Goal: Transaction & Acquisition: Purchase product/service

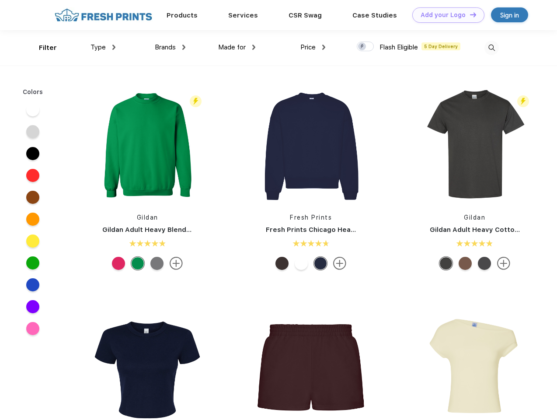
scroll to position [0, 0]
click at [445, 15] on link "Add your Logo Design Tool" at bounding box center [448, 14] width 72 height 15
click at [0, 0] on div "Design Tool" at bounding box center [0, 0] width 0 height 0
click at [469, 14] on link "Add your Logo Design Tool" at bounding box center [448, 14] width 72 height 15
click at [42, 48] on div "Filter" at bounding box center [48, 48] width 18 height 10
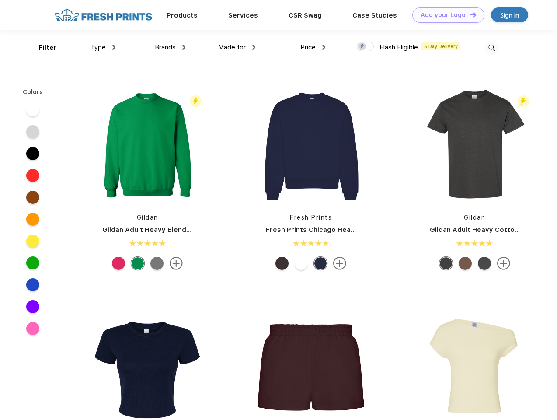
click at [103, 47] on span "Type" at bounding box center [98, 47] width 15 height 8
click at [170, 47] on span "Brands" at bounding box center [165, 47] width 21 height 8
click at [237, 47] on span "Made for" at bounding box center [232, 47] width 28 height 8
click at [313, 47] on span "Price" at bounding box center [307, 47] width 15 height 8
click at [366, 47] on div at bounding box center [365, 47] width 17 height 10
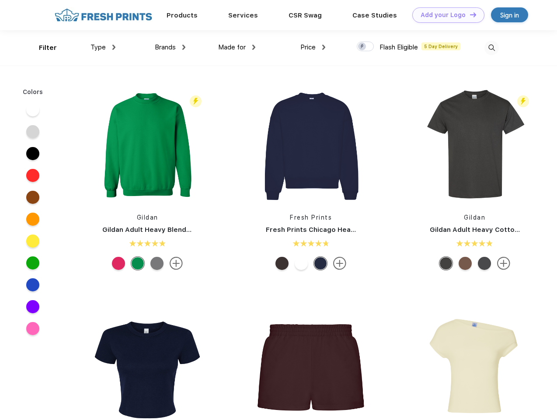
click at [363, 47] on input "checkbox" at bounding box center [360, 44] width 6 height 6
click at [492, 48] on img at bounding box center [492, 48] width 14 height 14
